Goal: Check status

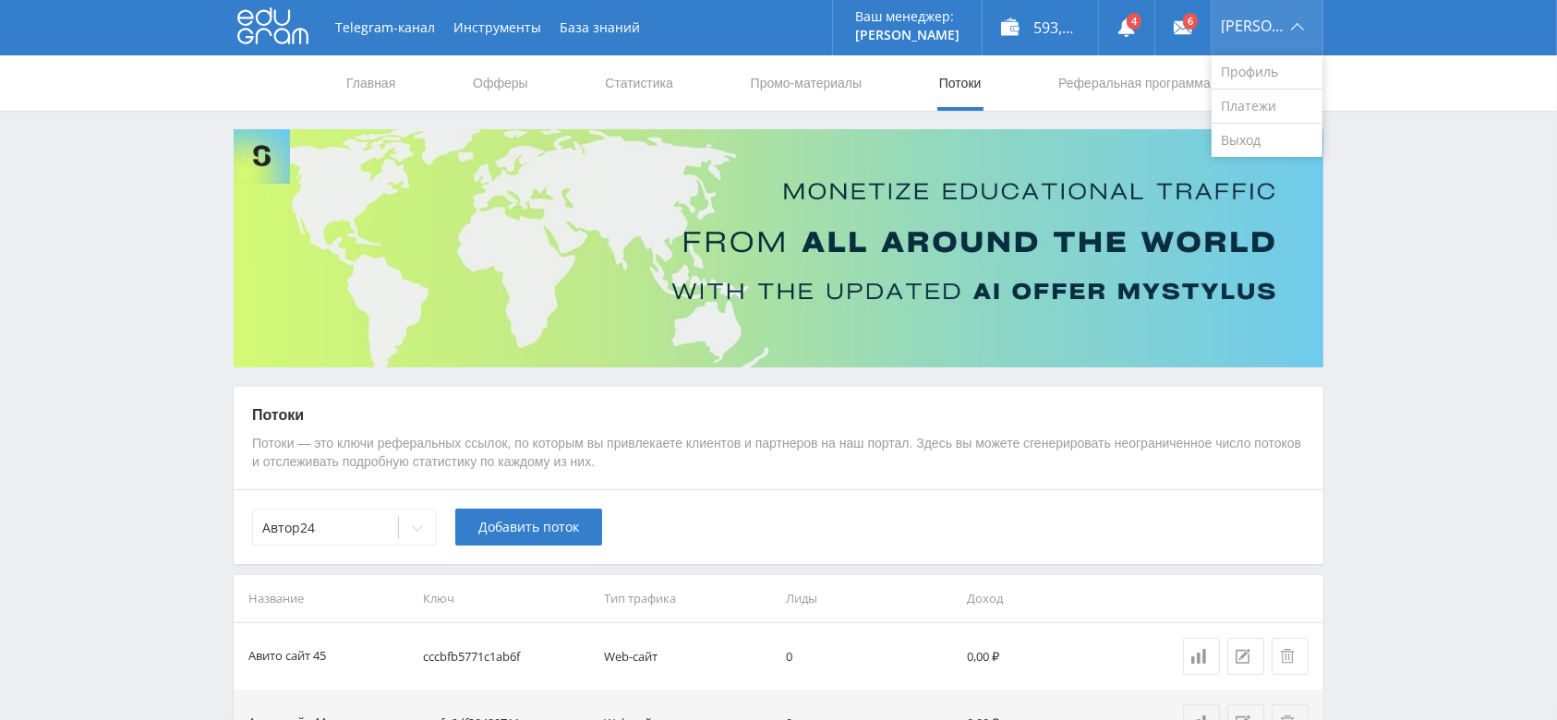
click at [1253, 0] on div "[PERSON_NAME]" at bounding box center [1266, 27] width 111 height 55
click at [1297, 129] on link "Выход" at bounding box center [1266, 140] width 111 height 33
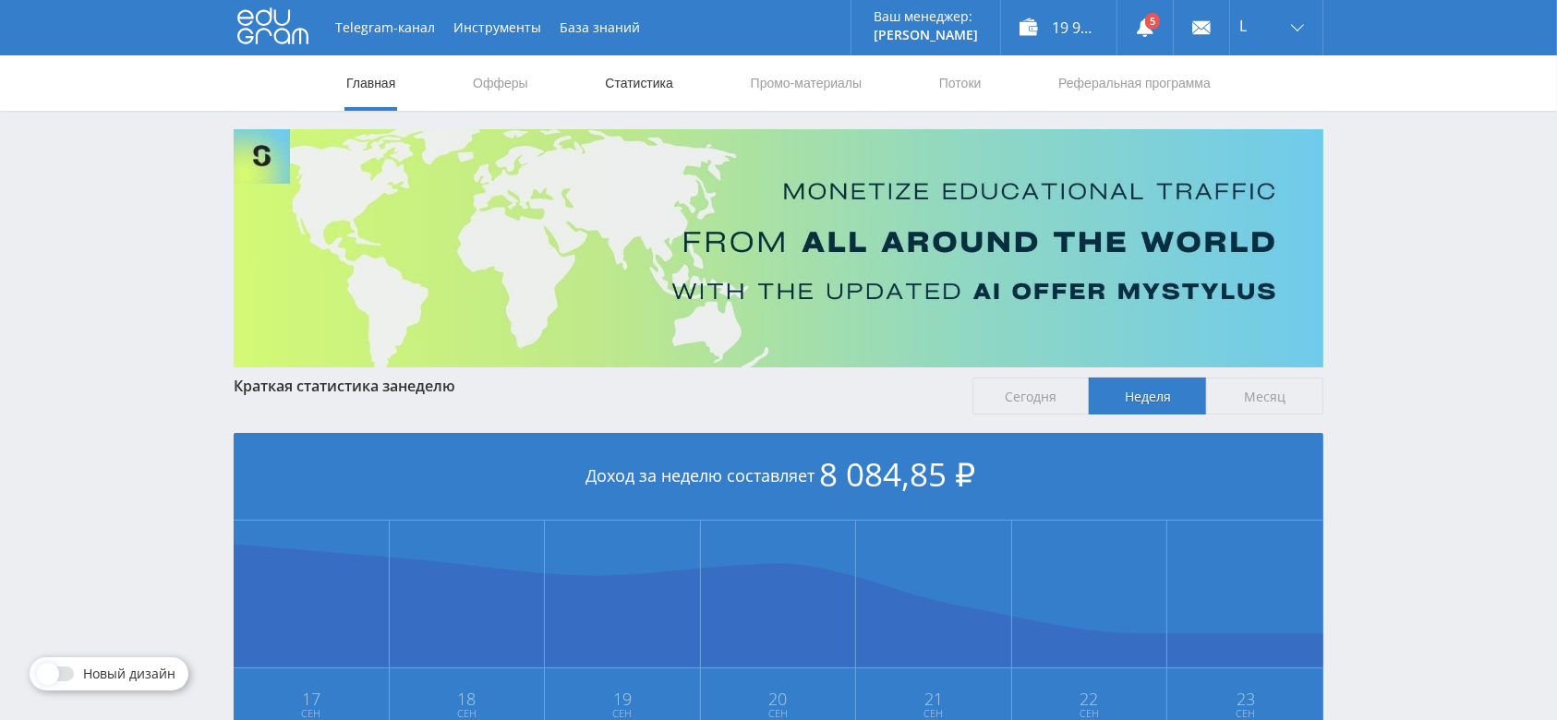
click at [643, 78] on link "Статистика" at bounding box center [639, 82] width 72 height 55
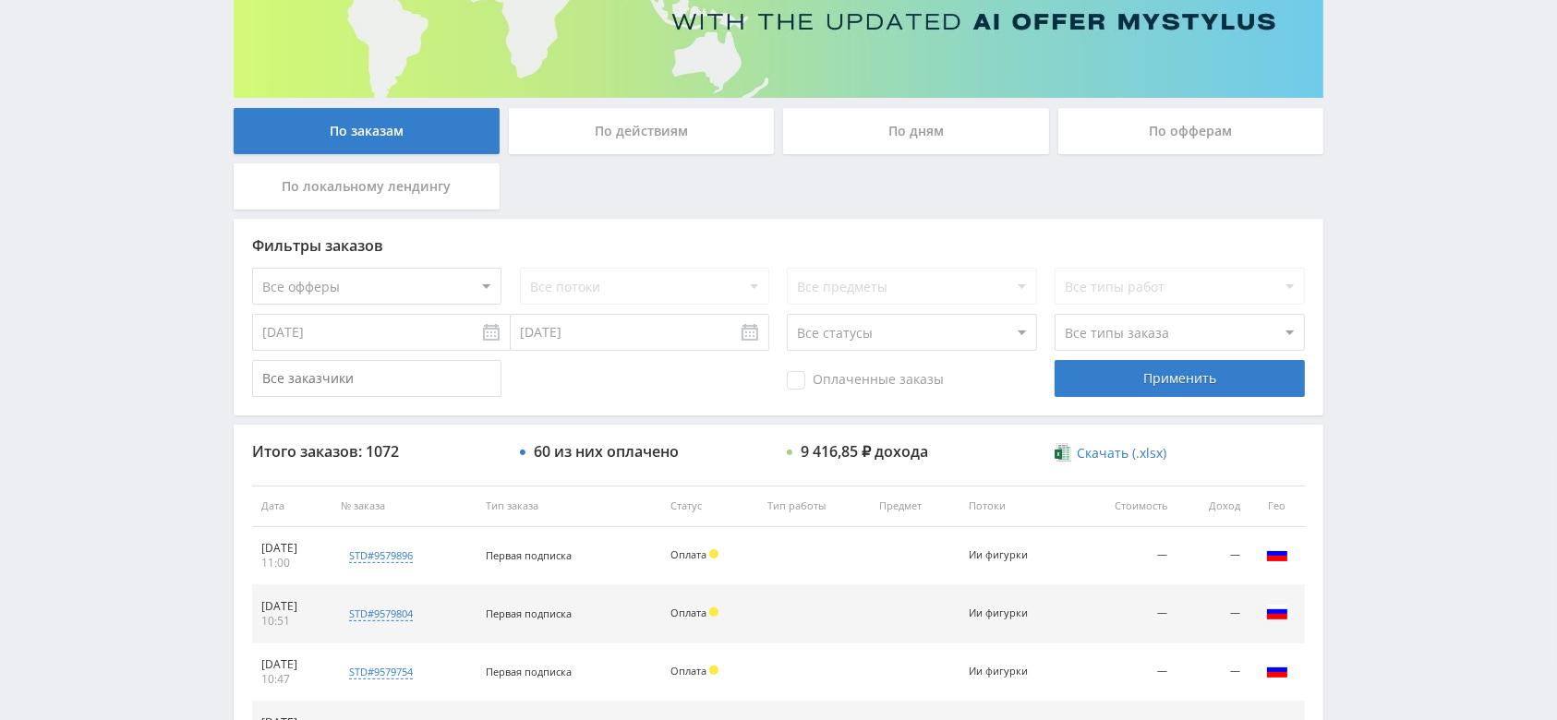
scroll to position [246, 0]
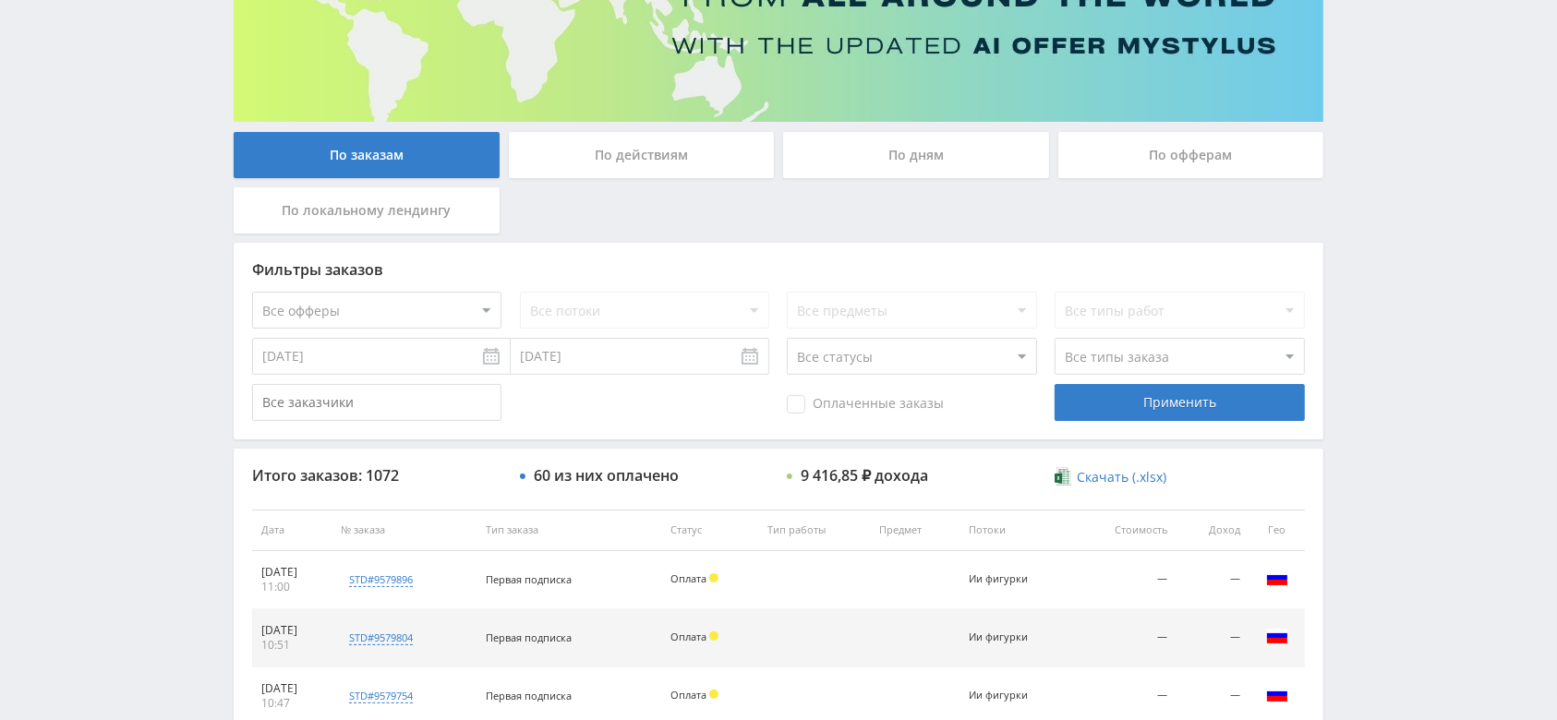
click at [383, 319] on select "Все офферы MyStylus MyStylus - Revshare Кампус AI Studybay Автор24 Studybay Bra…" at bounding box center [376, 310] width 249 height 37
select select "340"
click at [1122, 410] on div "Применить" at bounding box center [1178, 402] width 249 height 37
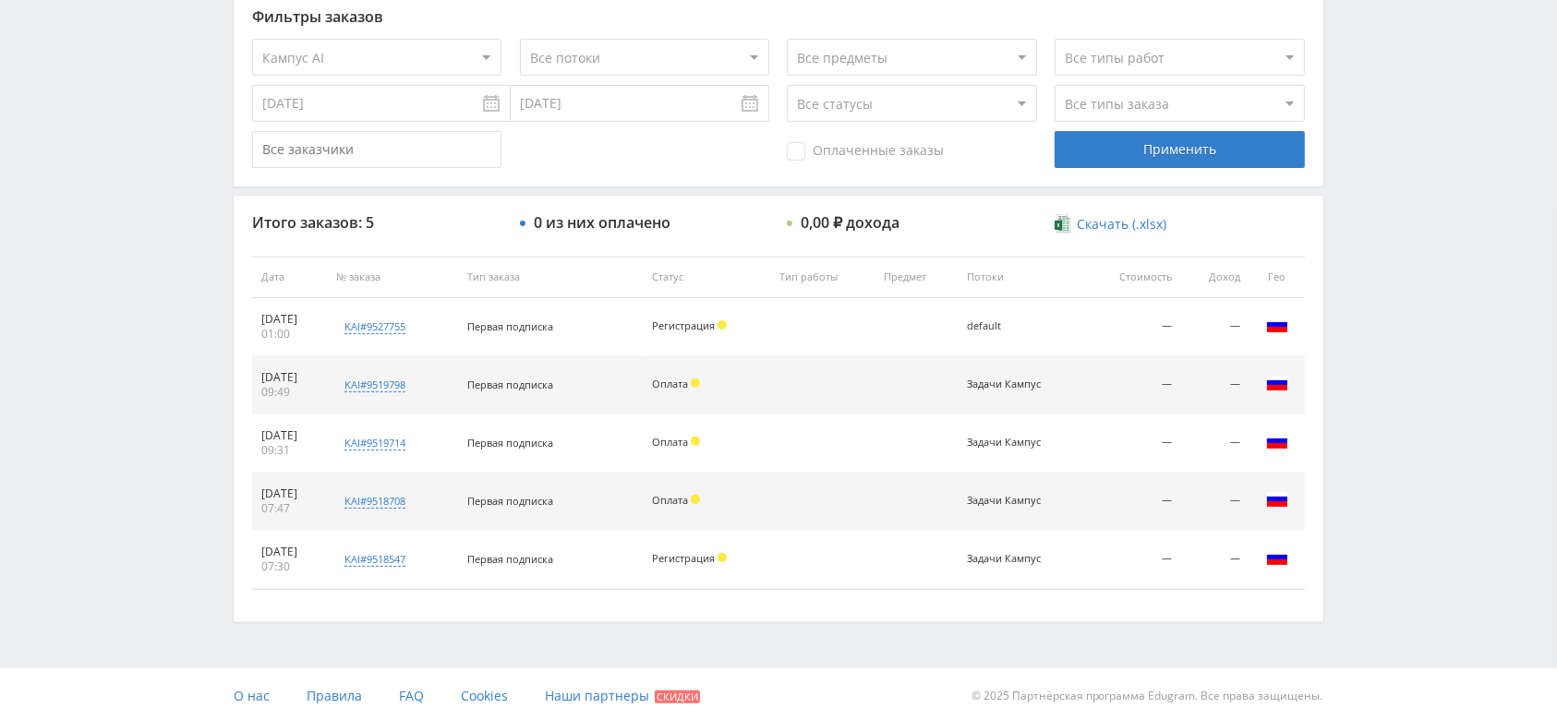
scroll to position [500, 0]
